Goal: Information Seeking & Learning: Learn about a topic

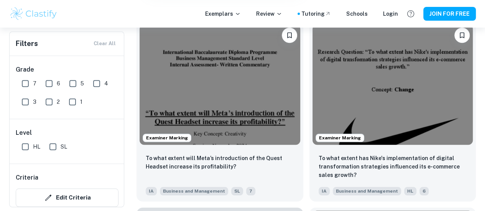
scroll to position [898, 0]
checkbox input "true"
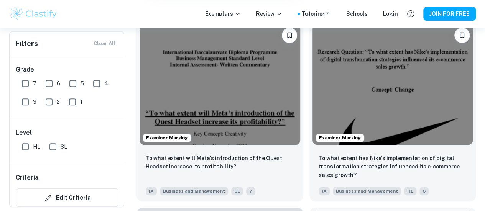
checkbox input "true"
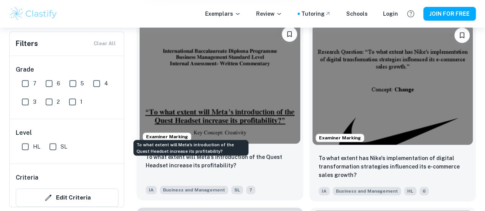
click at [200, 153] on p "To what extent will Meta’s introduction of the Quest Headset increase its profi…" at bounding box center [220, 161] width 148 height 17
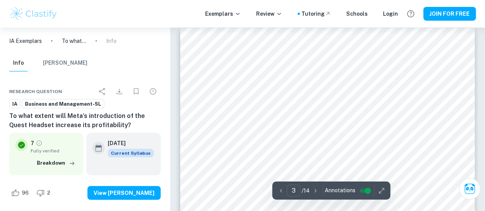
type input "2"
